Goal: Task Accomplishment & Management: Complete application form

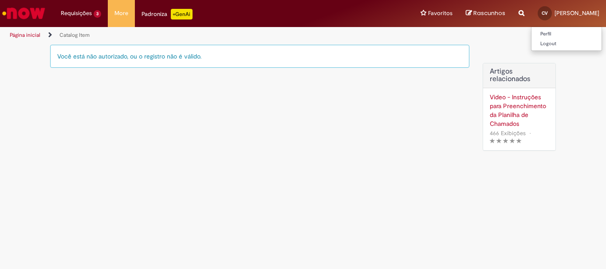
click at [581, 14] on span "[PERSON_NAME]" at bounding box center [577, 13] width 45 height 8
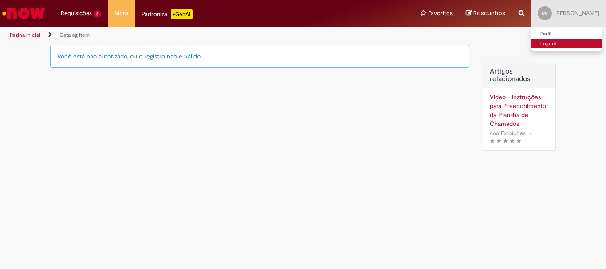
click at [563, 45] on link "Logout" at bounding box center [567, 44] width 70 height 10
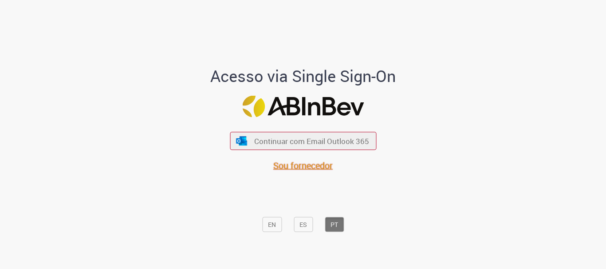
drag, startPoint x: 289, startPoint y: 168, endPoint x: 309, endPoint y: 161, distance: 21.1
click at [289, 167] on span "Sou fornecedor" at bounding box center [302, 166] width 59 height 12
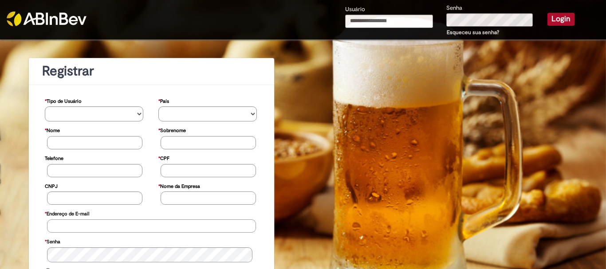
type input "**********"
click at [554, 16] on button "Login" at bounding box center [561, 19] width 27 height 12
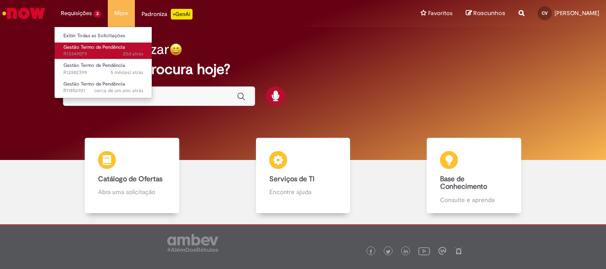
click at [82, 49] on span "Gestão Termo de Pendência" at bounding box center [94, 47] width 62 height 7
